Goal: Task Accomplishment & Management: Use online tool/utility

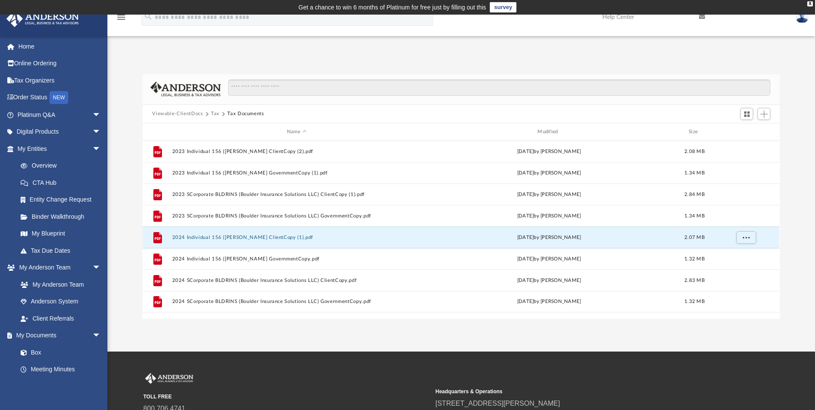
scroll to position [189, 631]
click at [764, 114] on span "Add" at bounding box center [764, 113] width 7 height 7
click at [755, 128] on li "Upload" at bounding box center [752, 131] width 28 height 9
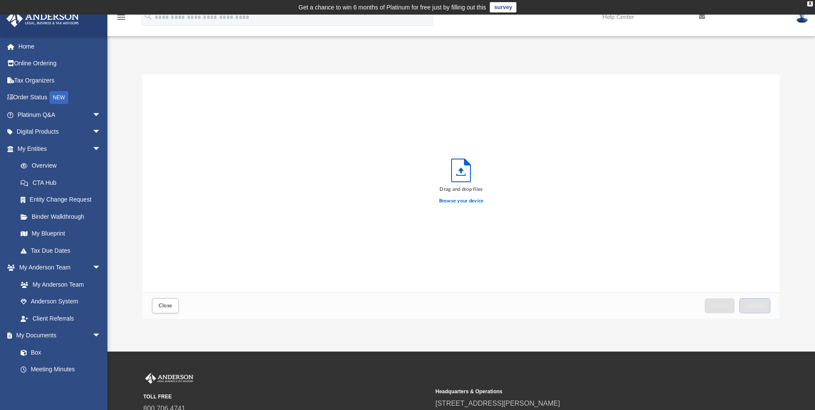
scroll to position [211, 631]
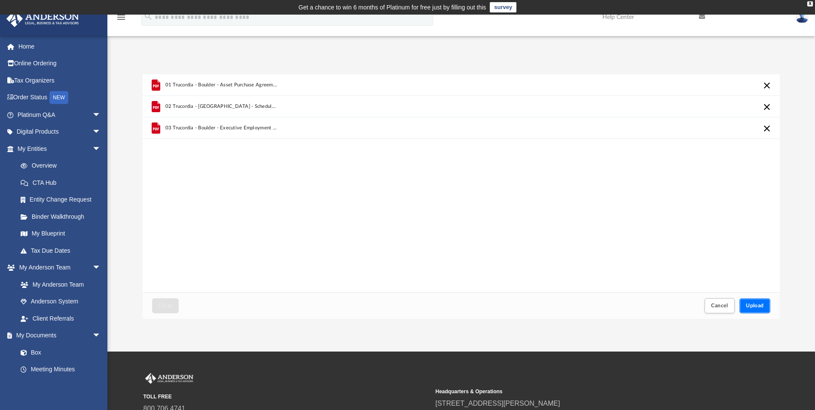
click at [753, 307] on span "Upload" at bounding box center [755, 305] width 18 height 5
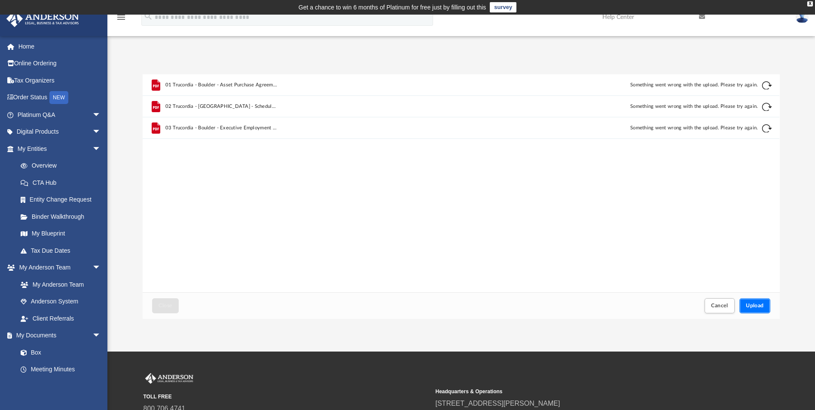
click at [754, 307] on span "Upload" at bounding box center [755, 305] width 18 height 5
click at [754, 305] on span "Upload" at bounding box center [755, 305] width 18 height 5
click at [769, 81] on button "Retry" at bounding box center [767, 85] width 10 height 10
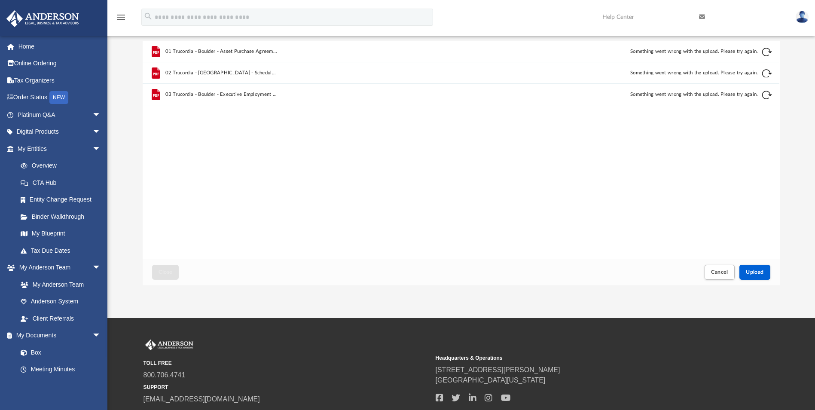
scroll to position [0, 0]
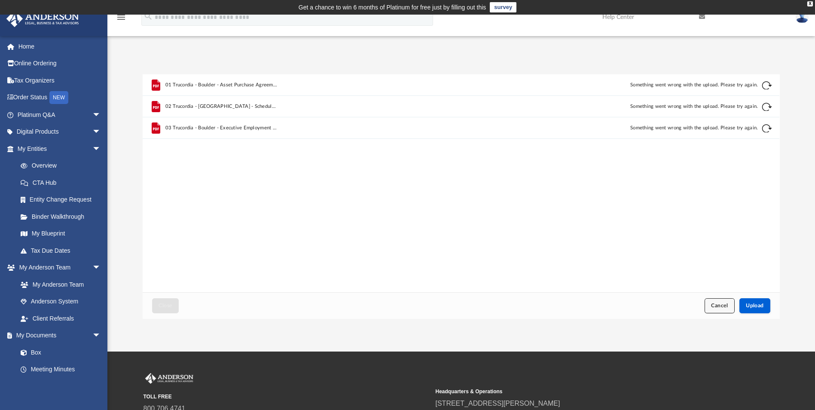
click at [716, 310] on button "Cancel" at bounding box center [720, 305] width 30 height 15
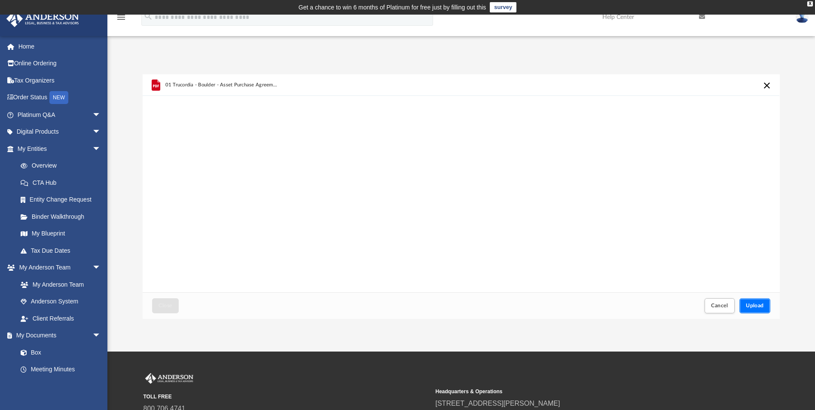
click at [761, 304] on span "Upload" at bounding box center [755, 305] width 18 height 5
click at [811, 3] on div "X" at bounding box center [811, 3] width 6 height 5
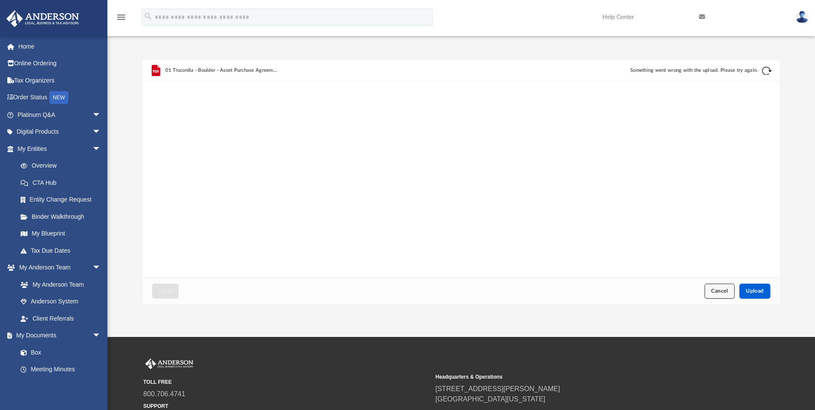
click at [711, 293] on span "Cancel" at bounding box center [719, 290] width 17 height 5
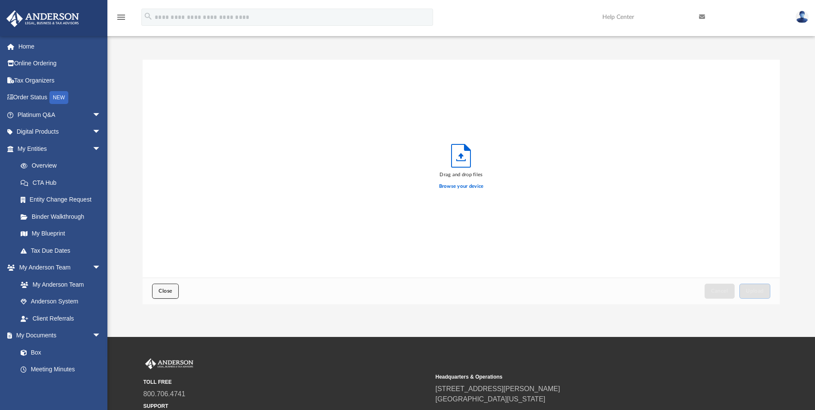
click at [158, 291] on button "Close" at bounding box center [165, 291] width 27 height 15
click at [39, 353] on link "Box" at bounding box center [63, 352] width 102 height 17
click at [167, 291] on span "Close" at bounding box center [166, 290] width 14 height 5
click at [120, 16] on icon "menu" at bounding box center [121, 17] width 10 height 10
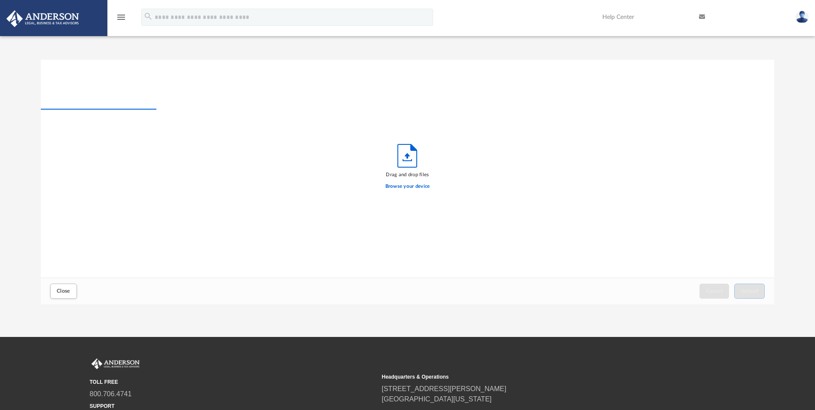
scroll to position [211, 728]
click at [120, 16] on icon "menu" at bounding box center [121, 17] width 10 height 10
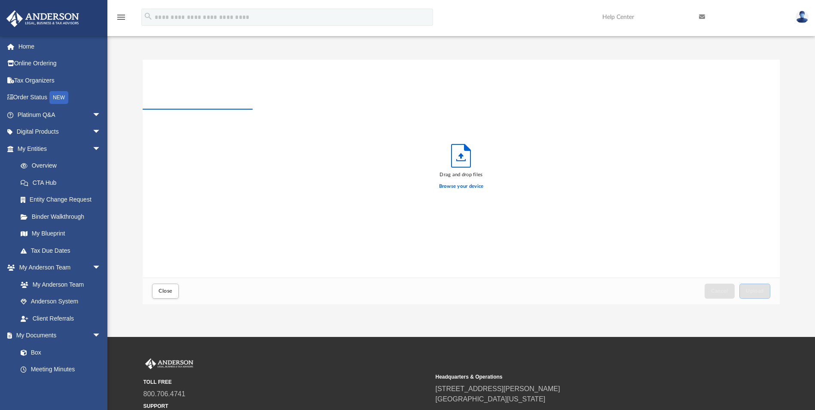
scroll to position [211, 631]
click at [799, 15] on img at bounding box center [802, 17] width 13 height 12
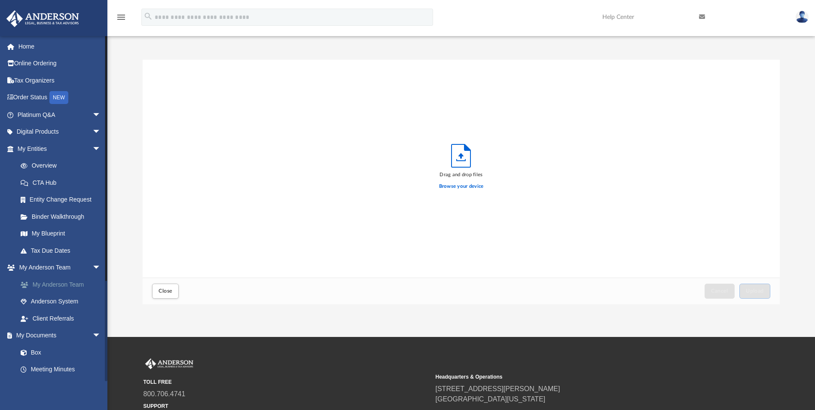
click at [48, 285] on link "My Anderson Team" at bounding box center [63, 284] width 102 height 17
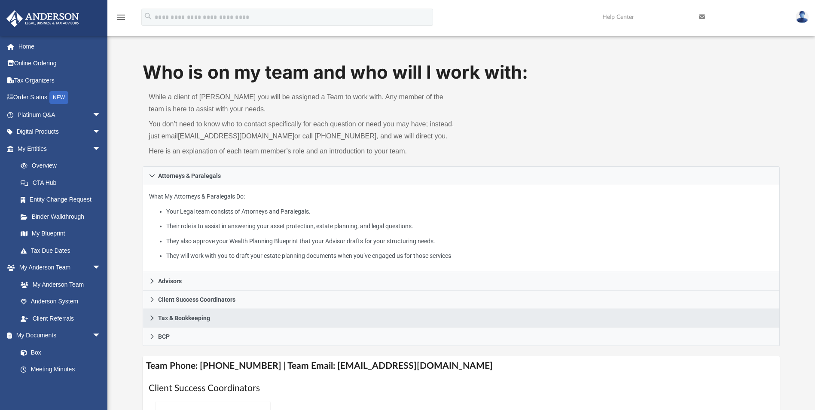
scroll to position [43, 0]
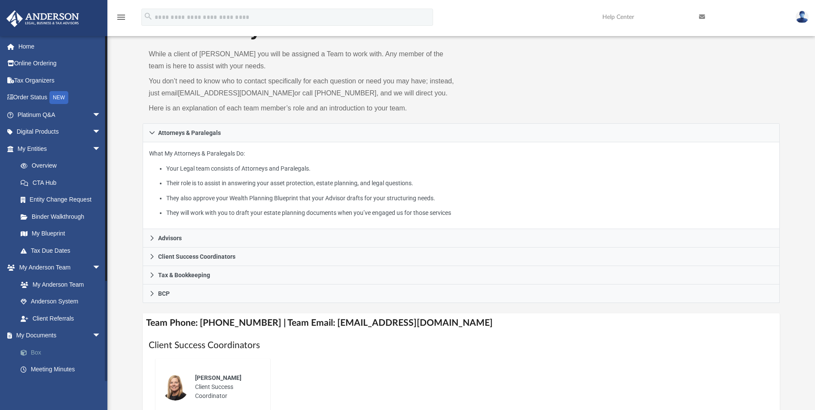
click at [48, 350] on link "Box" at bounding box center [63, 352] width 102 height 17
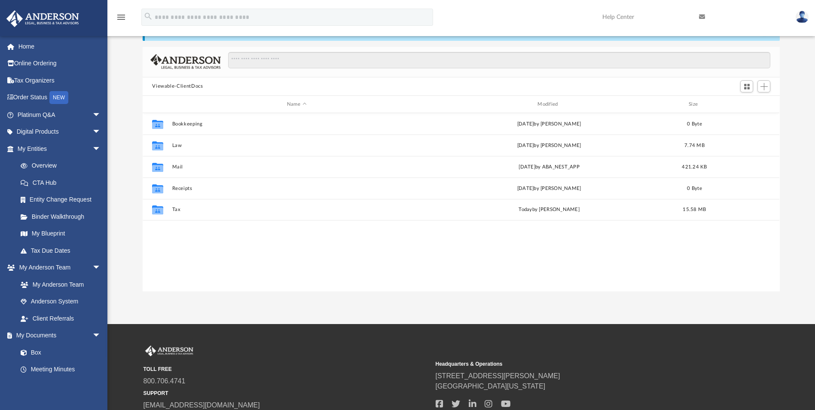
scroll to position [189, 631]
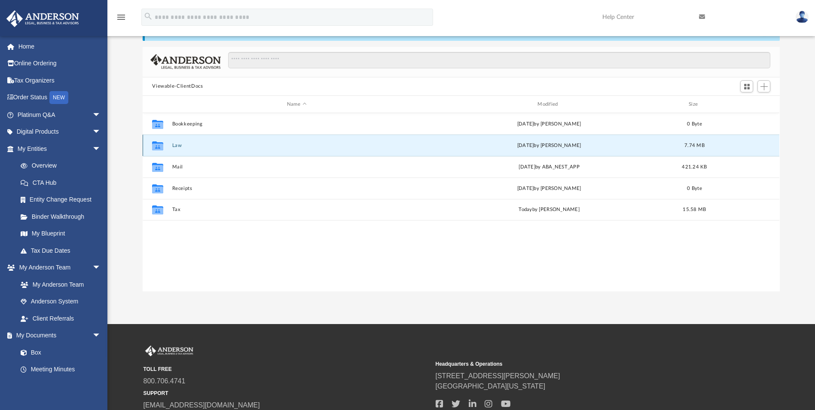
click at [177, 147] on button "Law" at bounding box center [296, 146] width 249 height 6
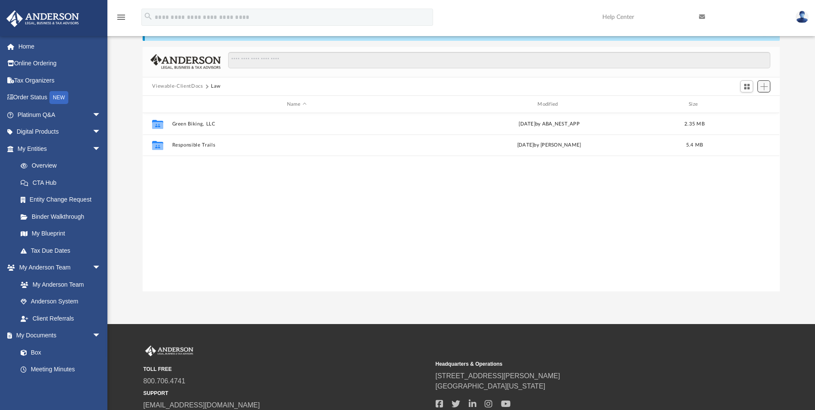
click at [768, 88] on button "Add" at bounding box center [764, 86] width 13 height 12
click at [745, 117] on li "New Folder" at bounding box center [752, 117] width 28 height 9
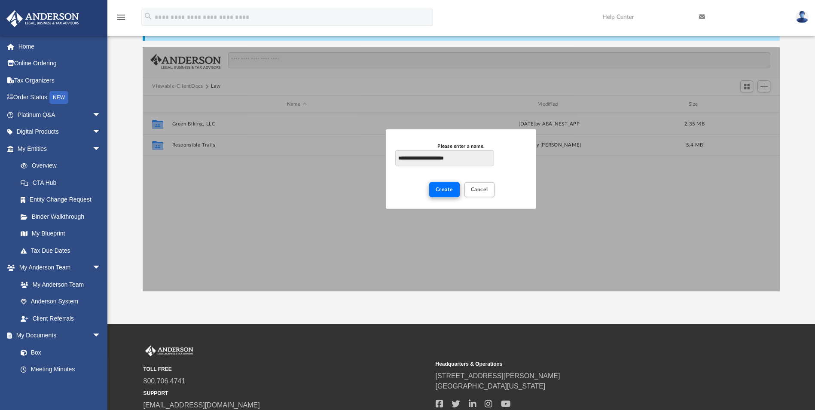
type input "**********"
click at [438, 190] on span "Create" at bounding box center [445, 189] width 18 height 5
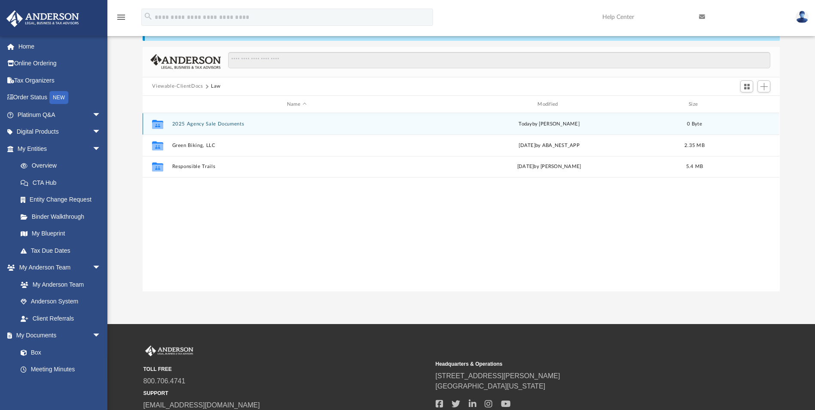
click at [210, 129] on div "Collaborated Folder 2025 Agency Sale Documents [DATE] by [PERSON_NAME] 0 Byte" at bounding box center [461, 123] width 637 height 21
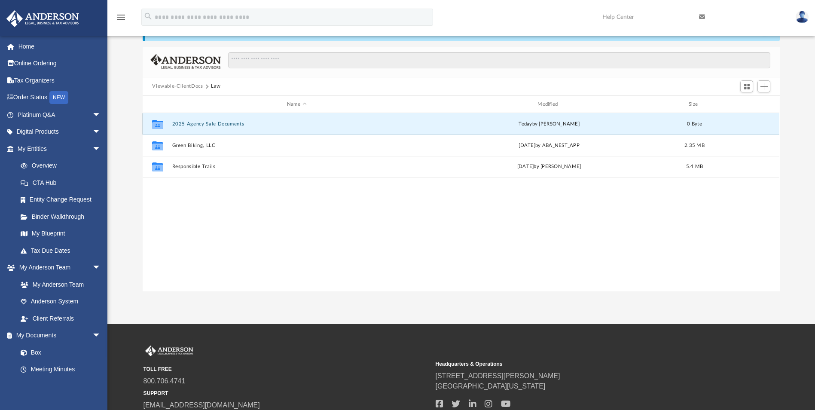
click at [156, 126] on icon "grid" at bounding box center [157, 124] width 11 height 9
click at [426, 235] on div "Collaborated Folder 2025 Agency Sale Documents [DATE] by [PERSON_NAME] 0 Byte C…" at bounding box center [461, 202] width 637 height 178
click at [762, 86] on span "Add" at bounding box center [764, 86] width 7 height 7
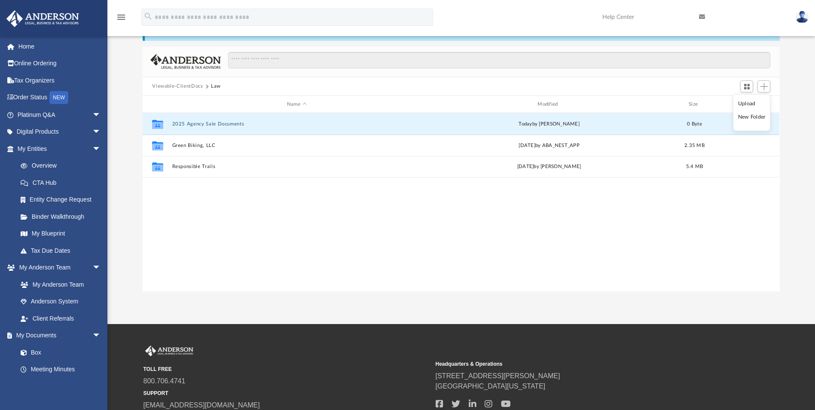
click at [753, 103] on li "Upload" at bounding box center [752, 103] width 28 height 9
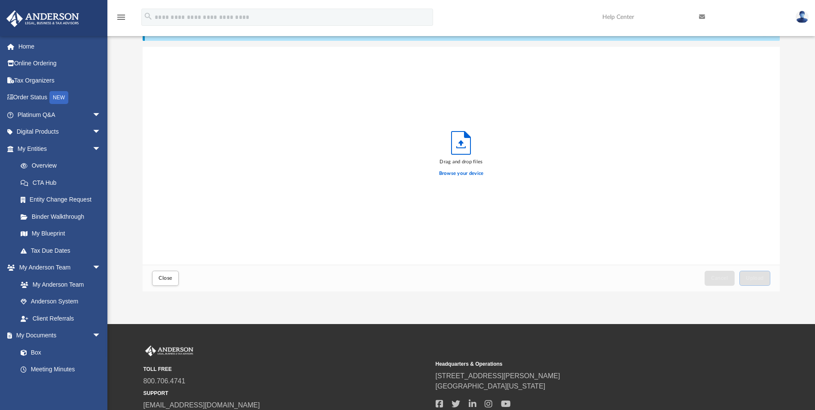
scroll to position [211, 631]
click at [758, 279] on span "Upload" at bounding box center [755, 277] width 18 height 5
click at [761, 278] on span "Upload" at bounding box center [755, 277] width 18 height 5
click at [762, 282] on button "Upload" at bounding box center [755, 278] width 31 height 15
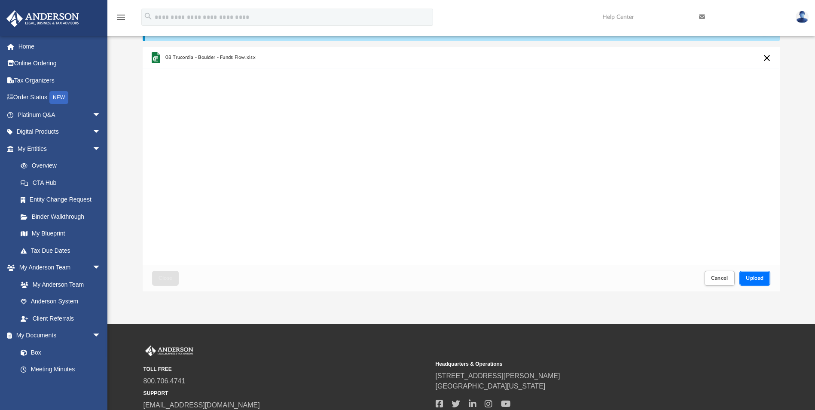
click at [762, 278] on span "Upload" at bounding box center [755, 277] width 18 height 5
click at [763, 280] on span "Upload" at bounding box center [755, 277] width 18 height 5
click at [753, 278] on span "Upload" at bounding box center [755, 277] width 18 height 5
click at [758, 275] on span "Upload" at bounding box center [755, 277] width 18 height 5
click at [176, 278] on button "Close" at bounding box center [165, 278] width 27 height 15
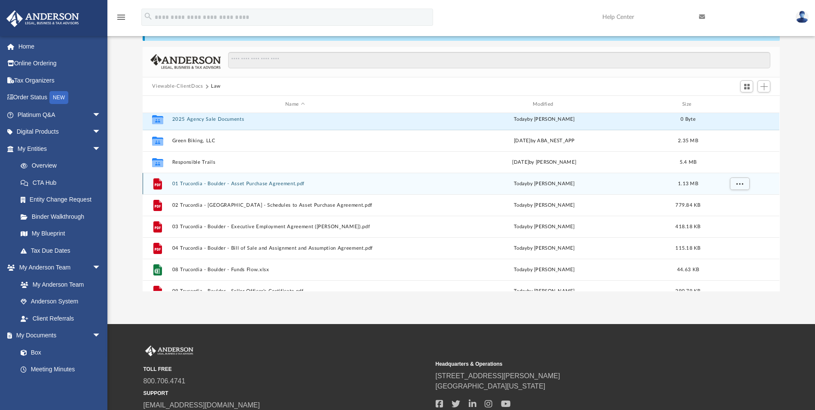
scroll to position [0, 0]
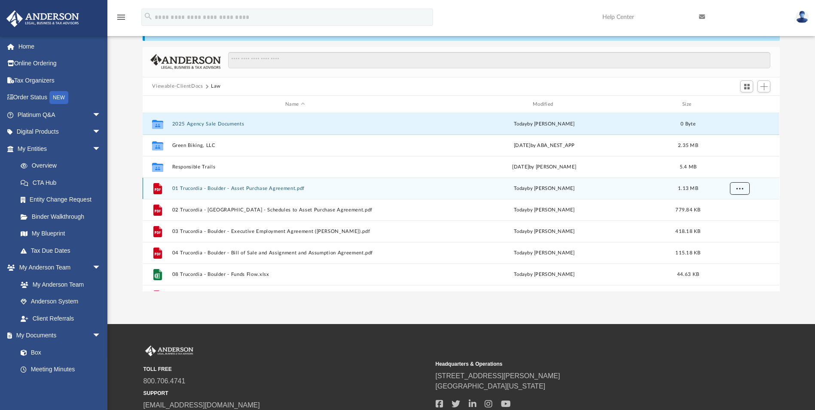
click at [739, 190] on button "More options" at bounding box center [740, 188] width 20 height 13
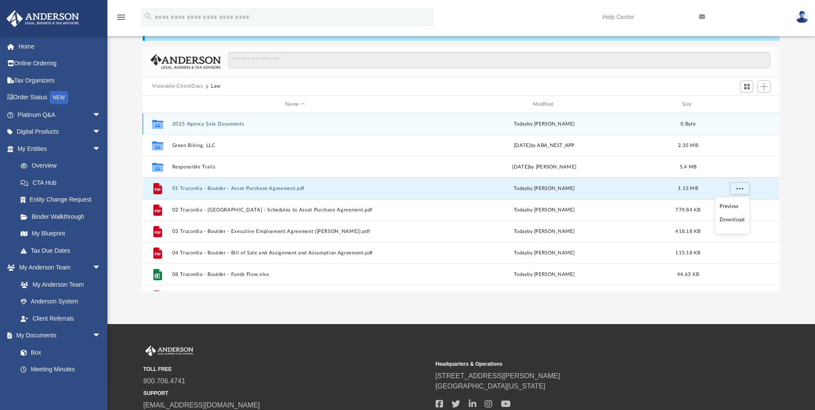
click at [220, 122] on button "2025 Agency Sale Documents" at bounding box center [295, 124] width 246 height 6
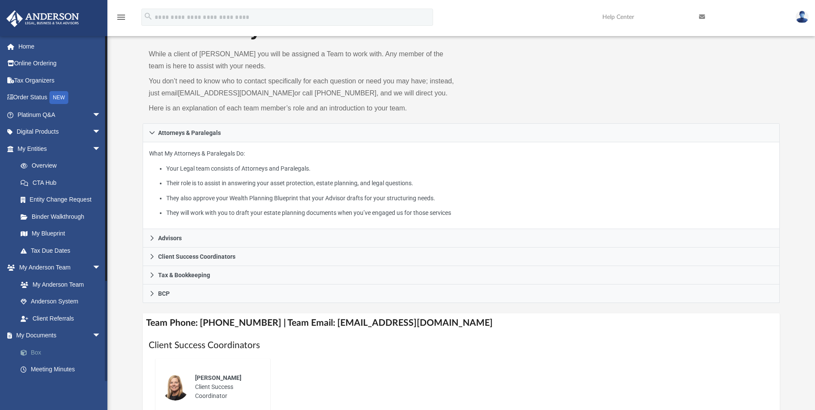
click at [53, 355] on link "Box" at bounding box center [63, 352] width 102 height 17
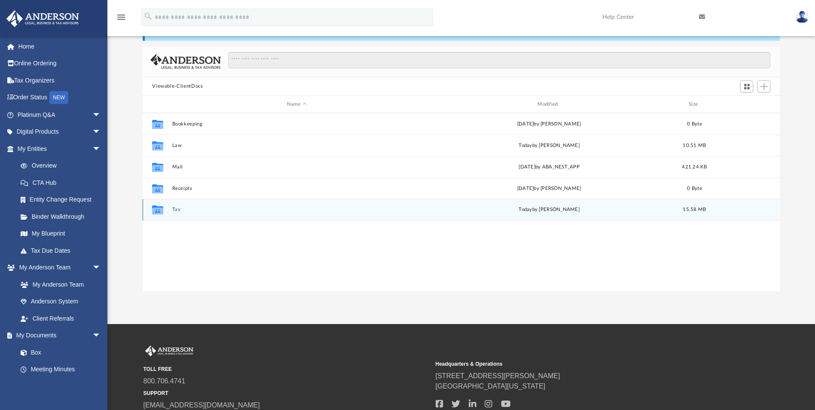
scroll to position [189, 631]
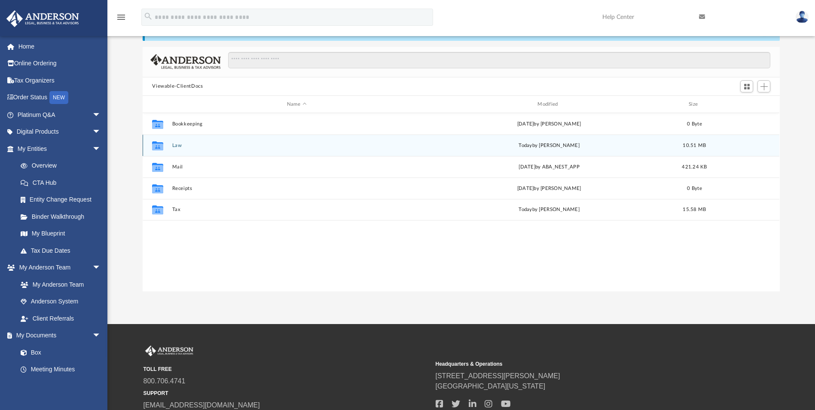
click at [181, 144] on button "Law" at bounding box center [296, 146] width 249 height 6
